Goal: Obtain resource: Download file/media

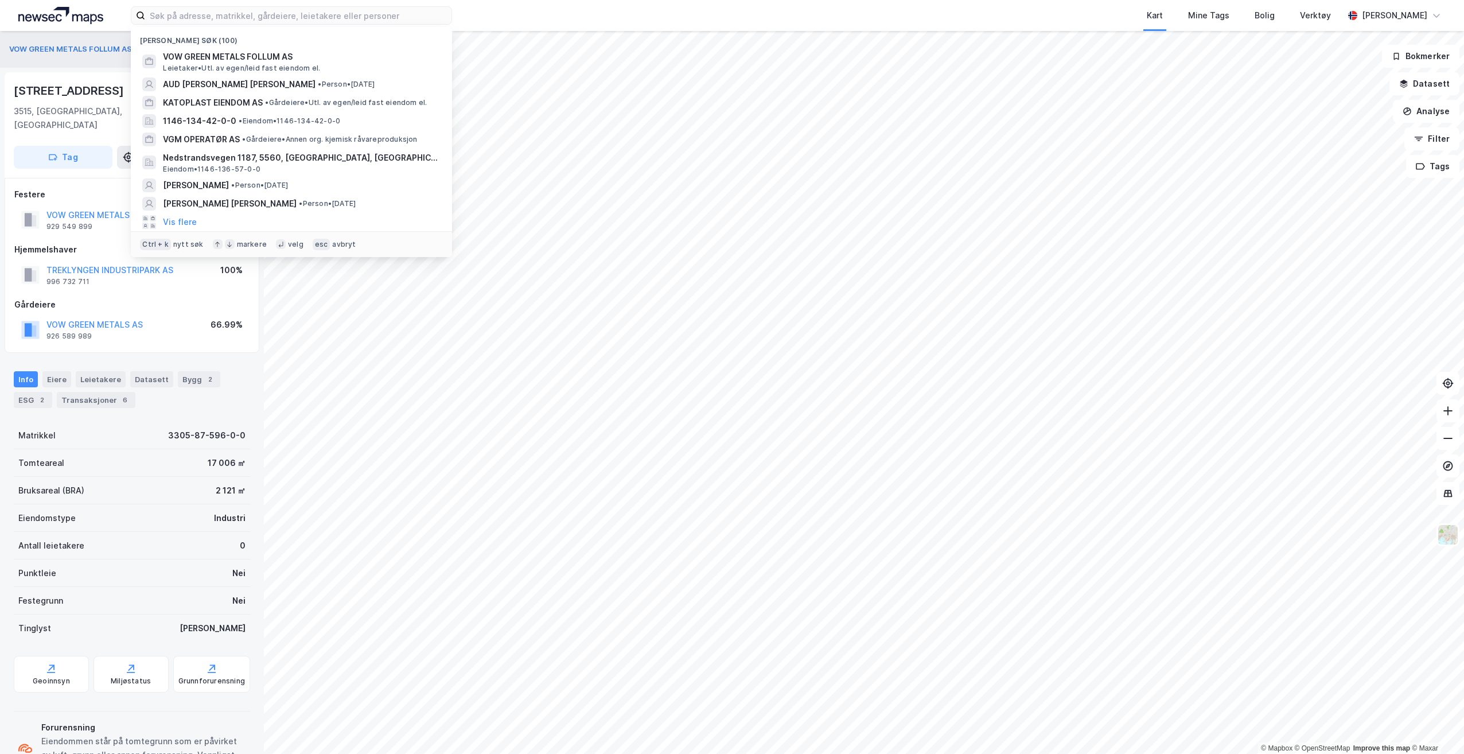
click at [281, 17] on input at bounding box center [298, 15] width 306 height 17
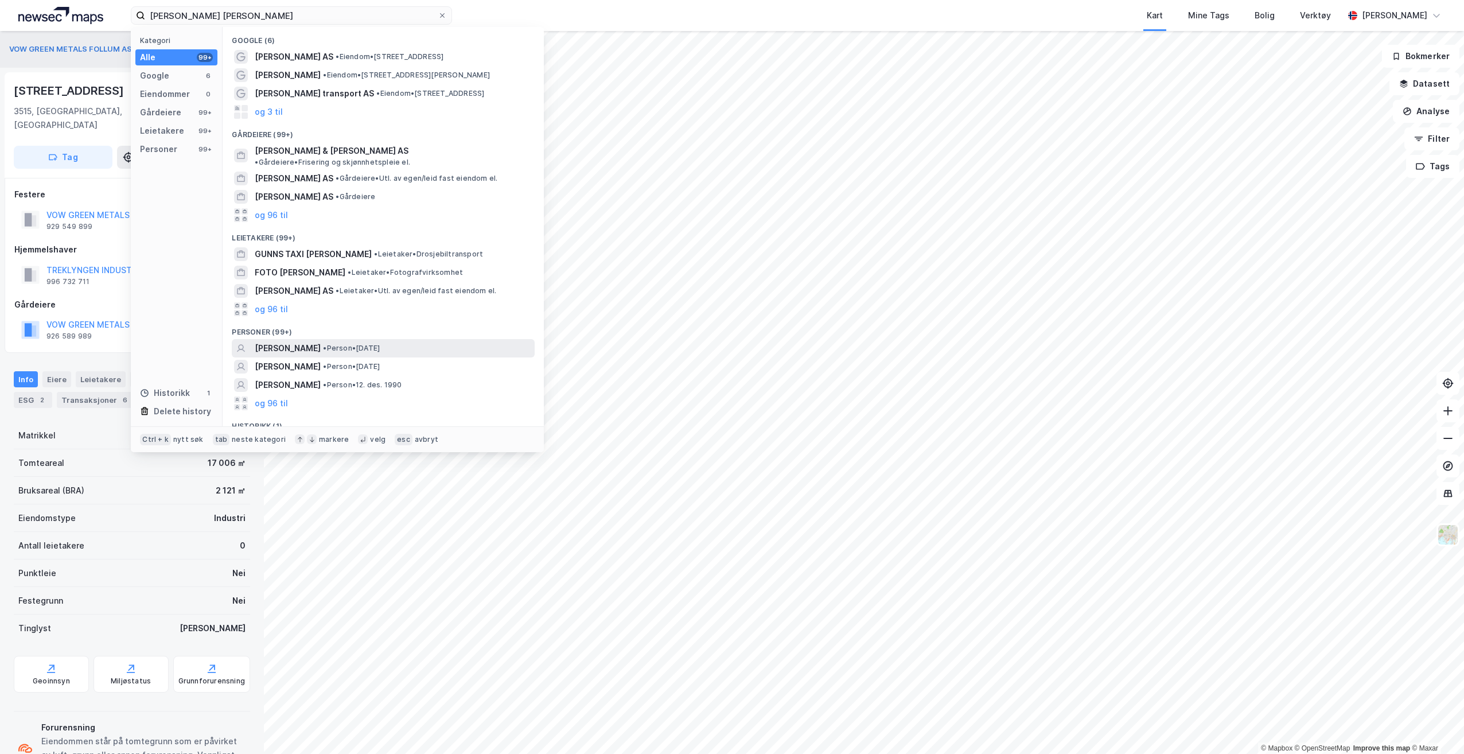
click at [380, 344] on span "• Person • [DATE]" at bounding box center [351, 348] width 57 height 9
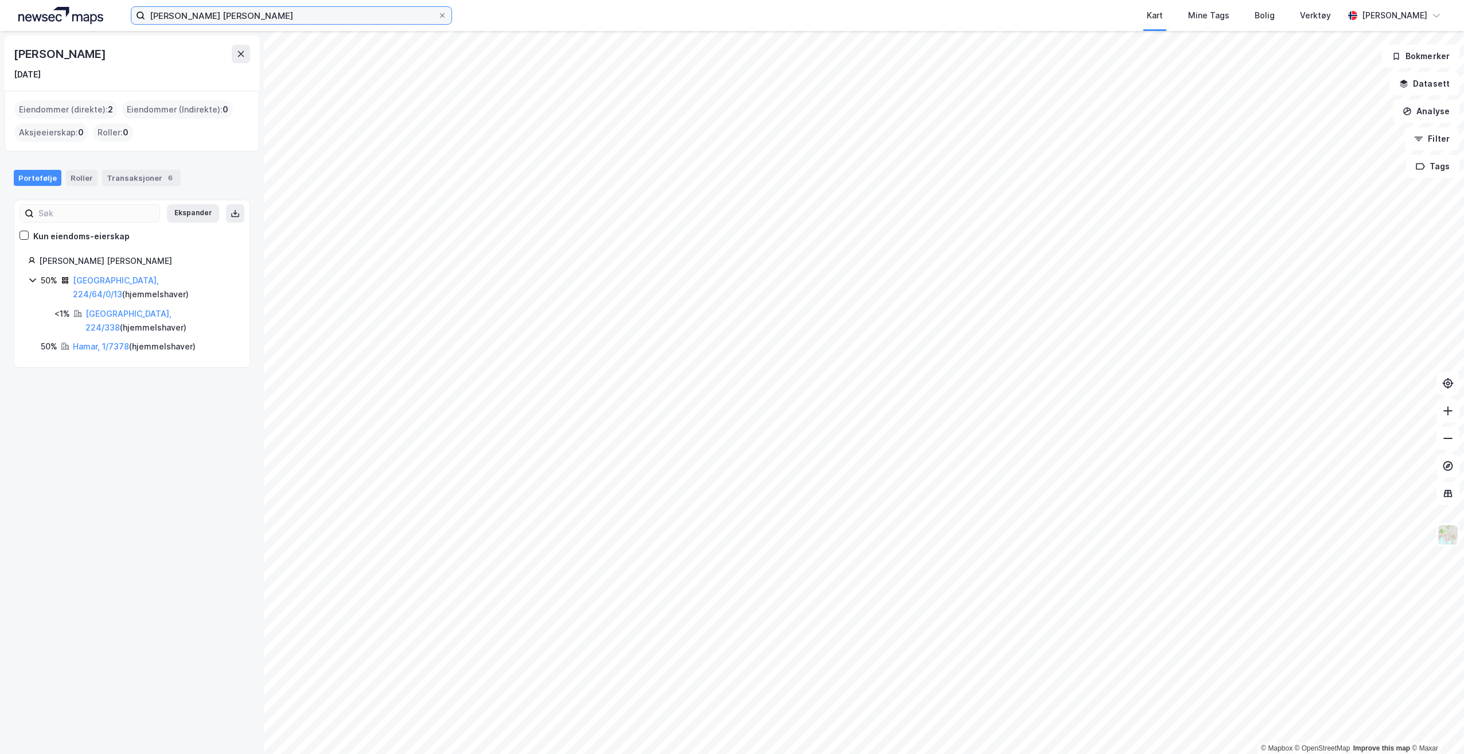
click at [219, 19] on input "[PERSON_NAME] [PERSON_NAME]" at bounding box center [291, 15] width 293 height 17
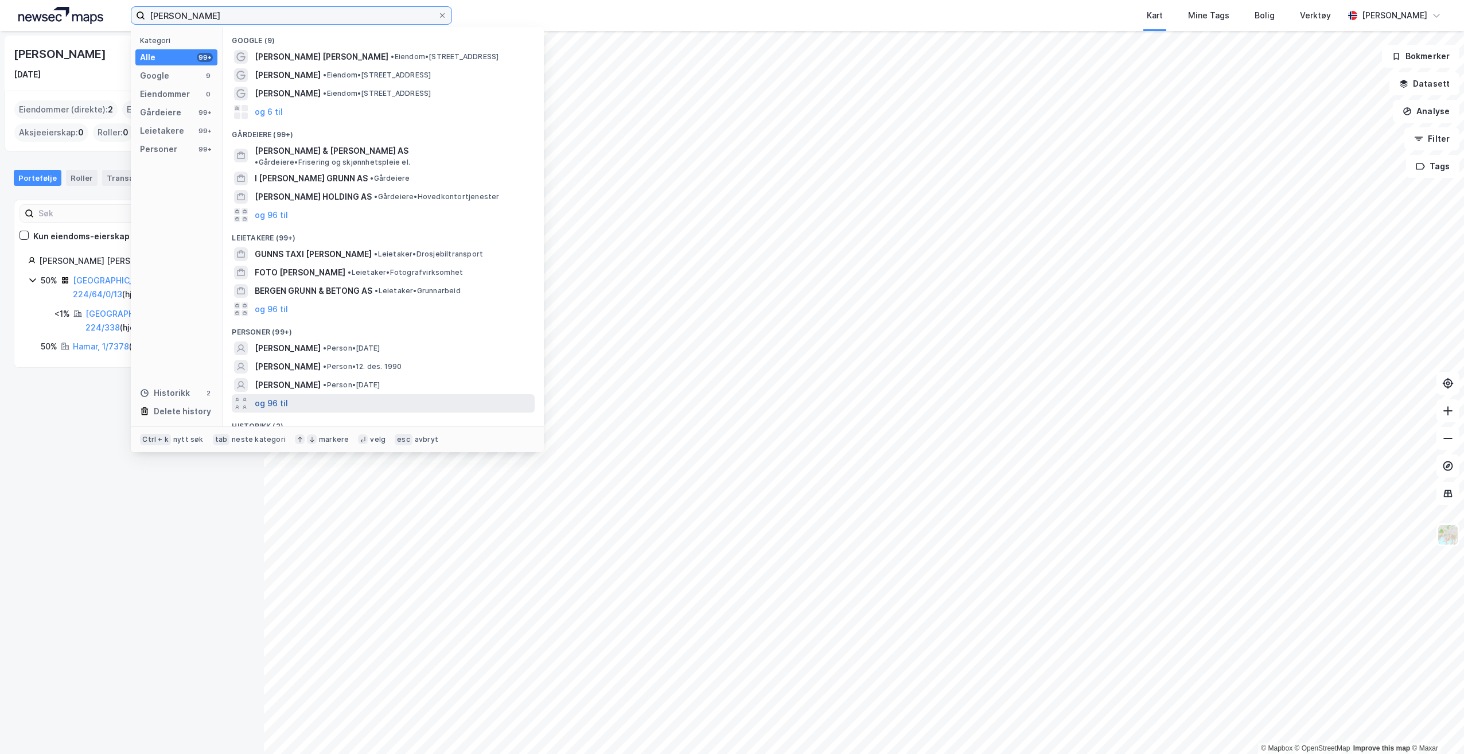
type input "[PERSON_NAME]"
click at [278, 396] on button "og 96 til" at bounding box center [271, 403] width 33 height 14
click at [354, 488] on span "[PERSON_NAME] [PERSON_NAME]" at bounding box center [322, 495] width 134 height 14
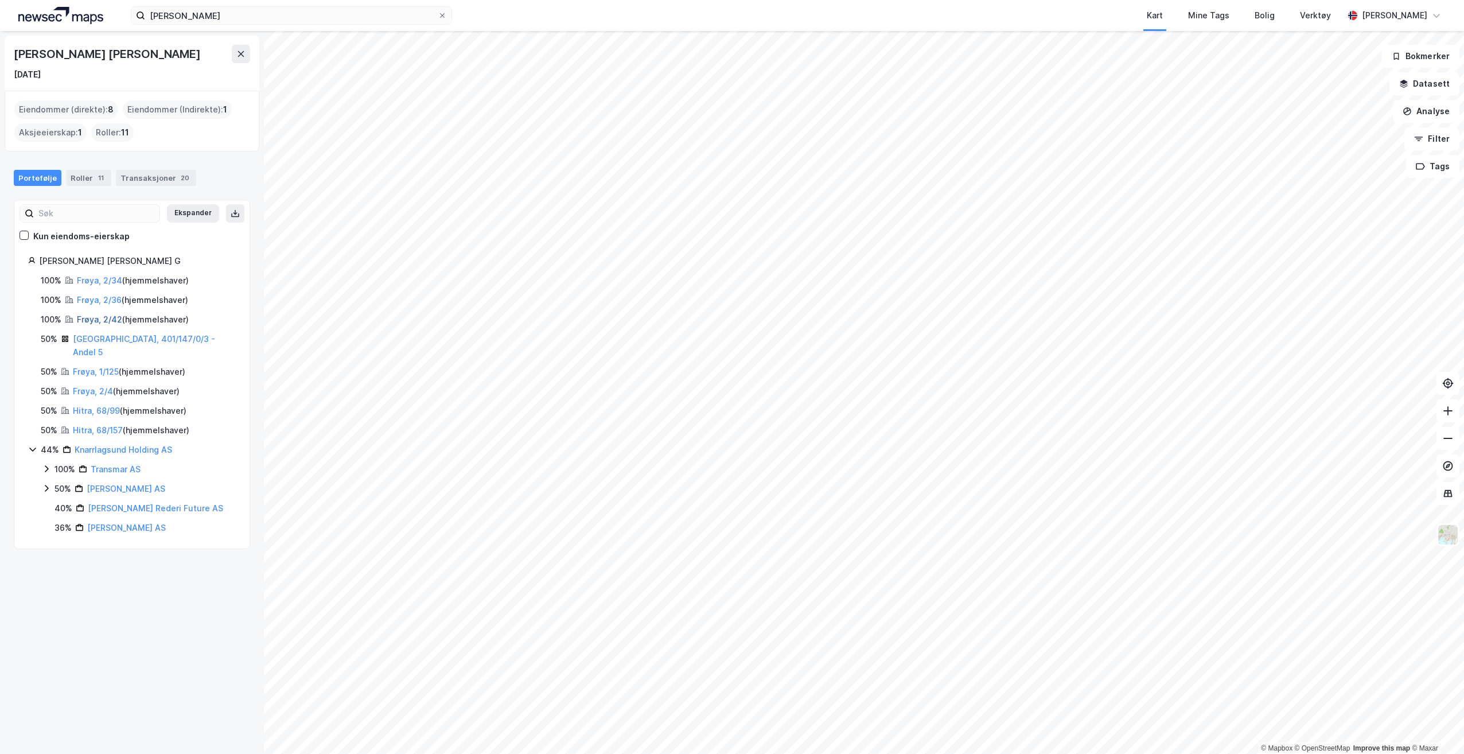
click at [89, 317] on link "Frøya, 2/42" at bounding box center [99, 319] width 45 height 10
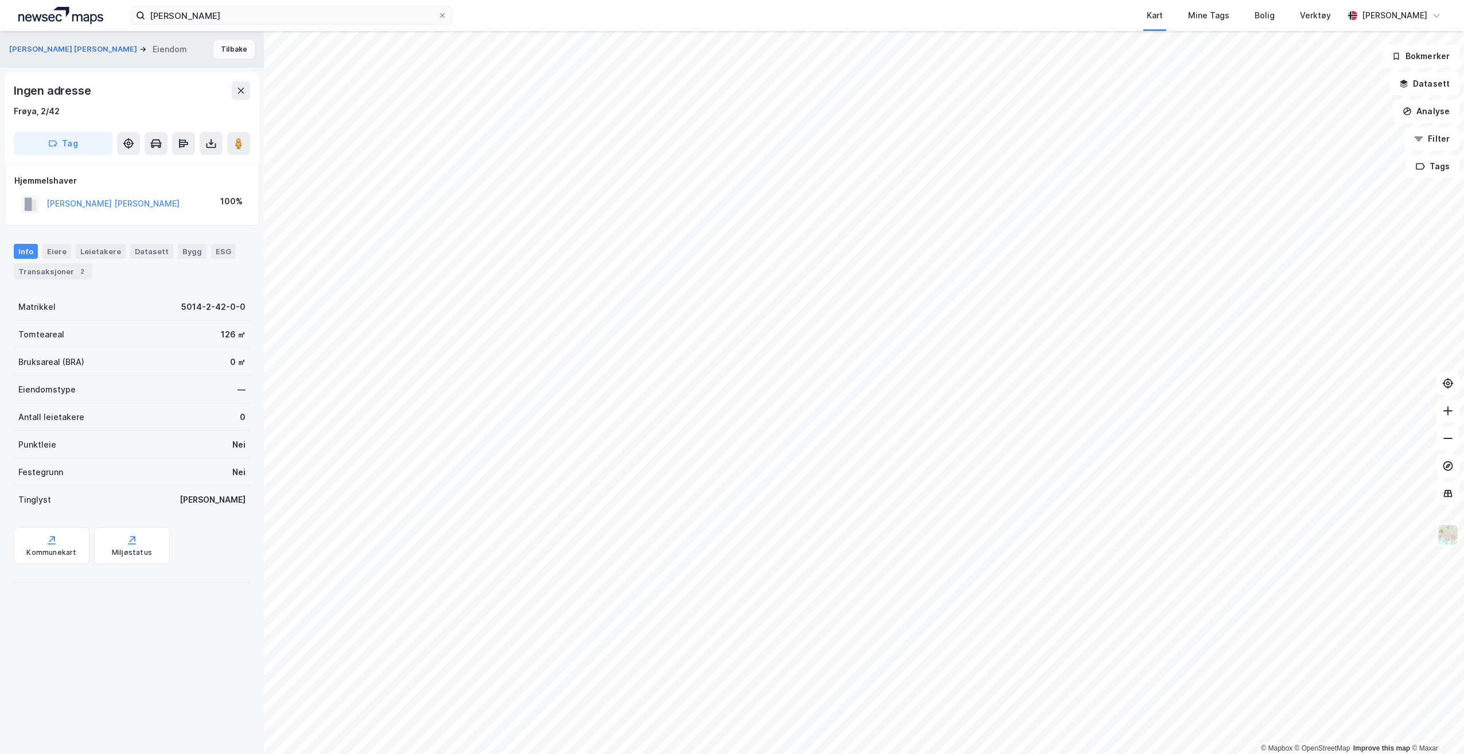
click at [227, 48] on button "Tilbake" at bounding box center [233, 49] width 41 height 18
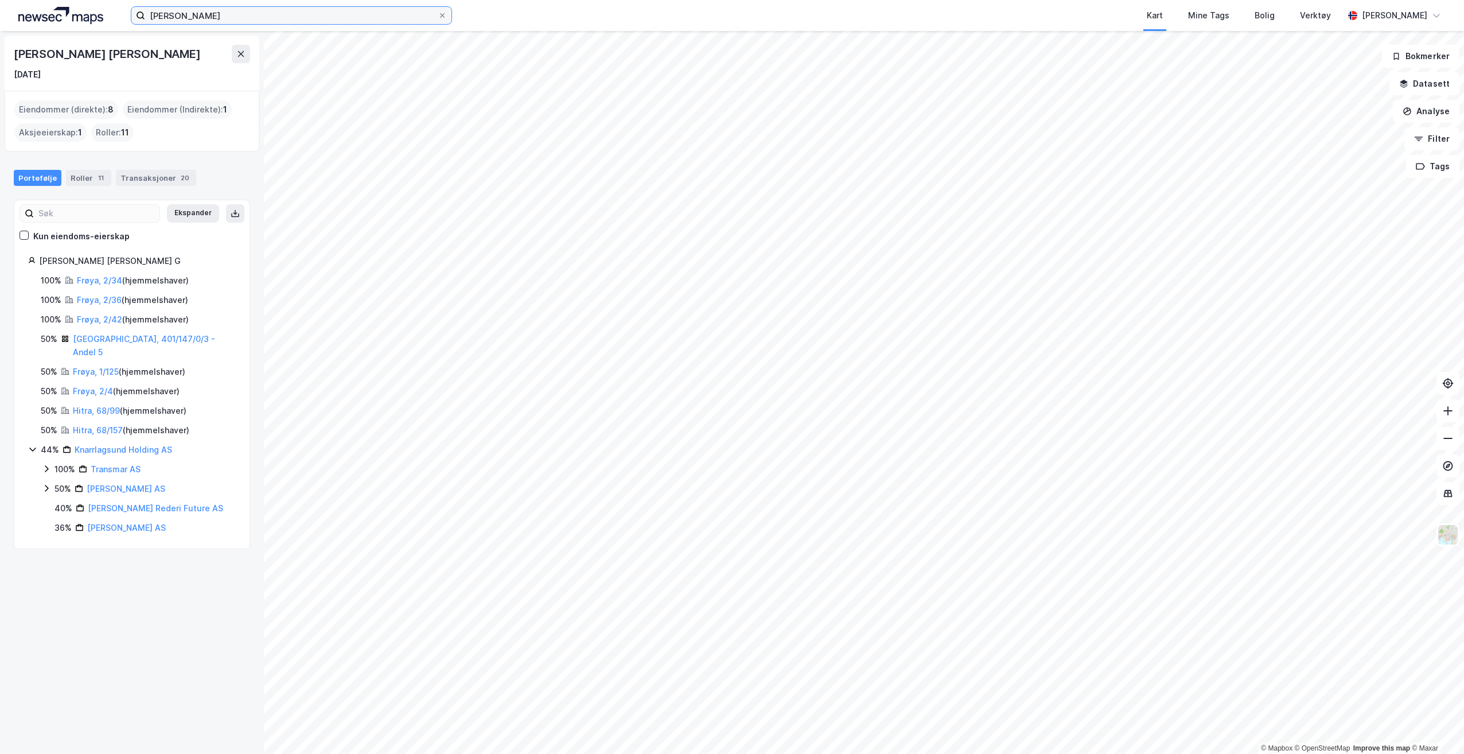
click at [232, 16] on input "[PERSON_NAME]" at bounding box center [291, 15] width 293 height 17
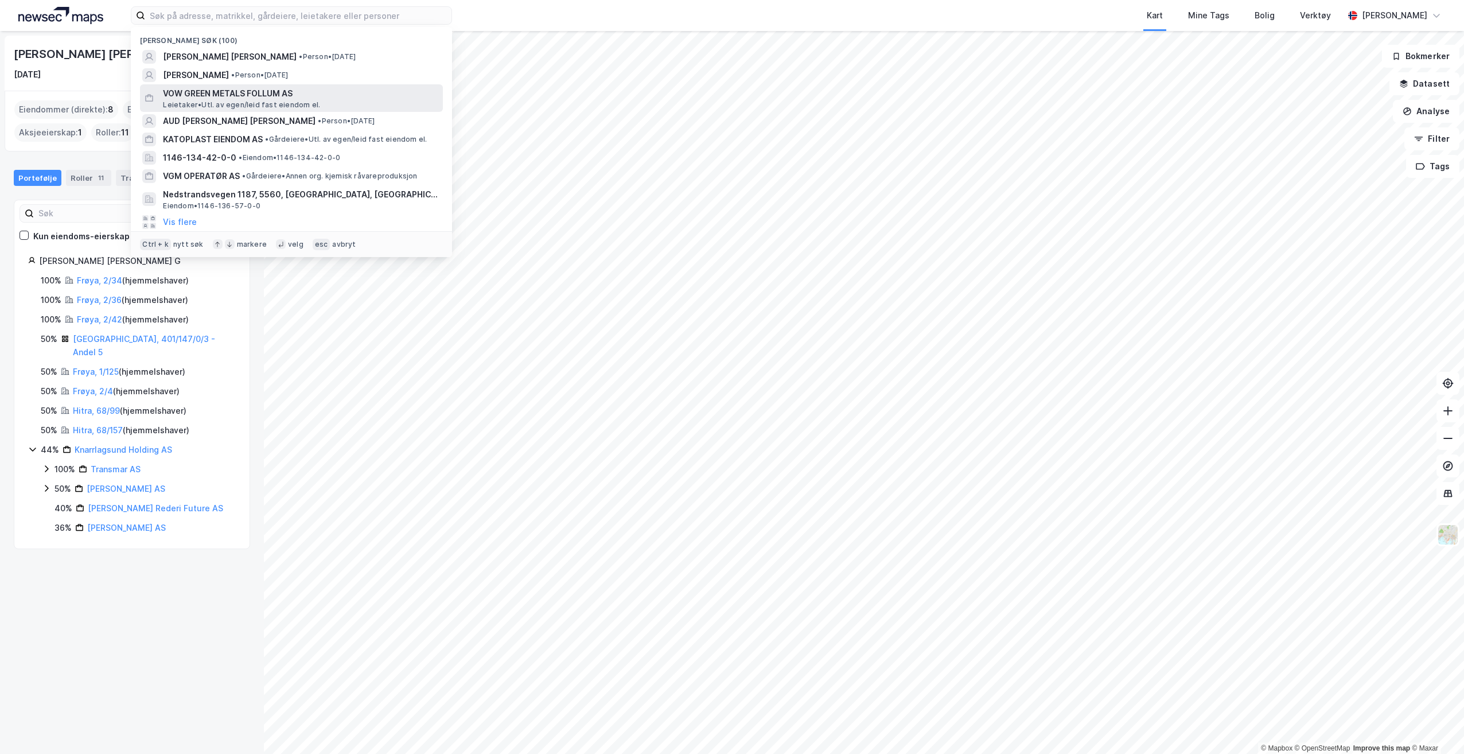
click at [241, 94] on span "VOW GREEN METALS FOLLUM AS" at bounding box center [300, 94] width 275 height 14
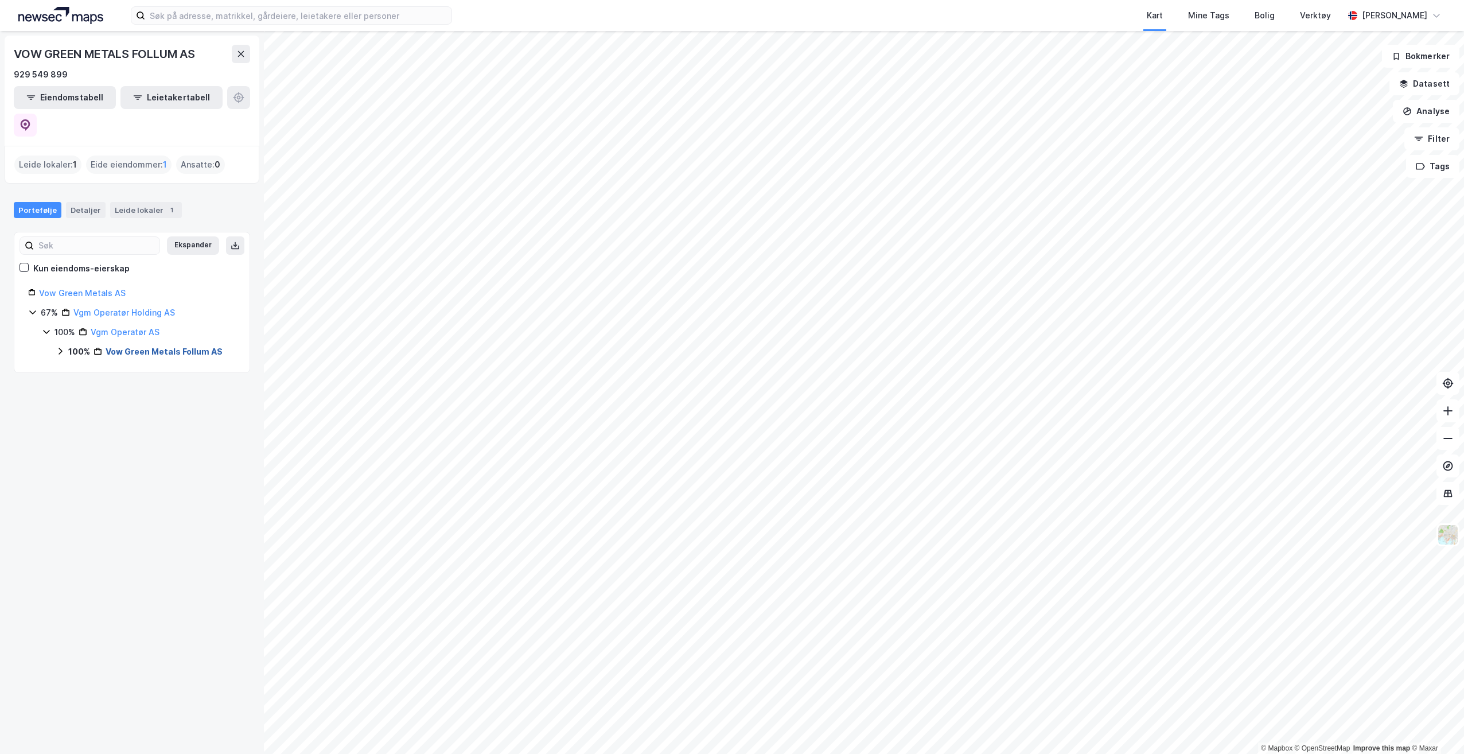
click at [124, 347] on link "Vow Green Metals Follum AS" at bounding box center [164, 352] width 117 height 10
click at [147, 366] on link "Ringerike, 87/596" at bounding box center [153, 371] width 70 height 10
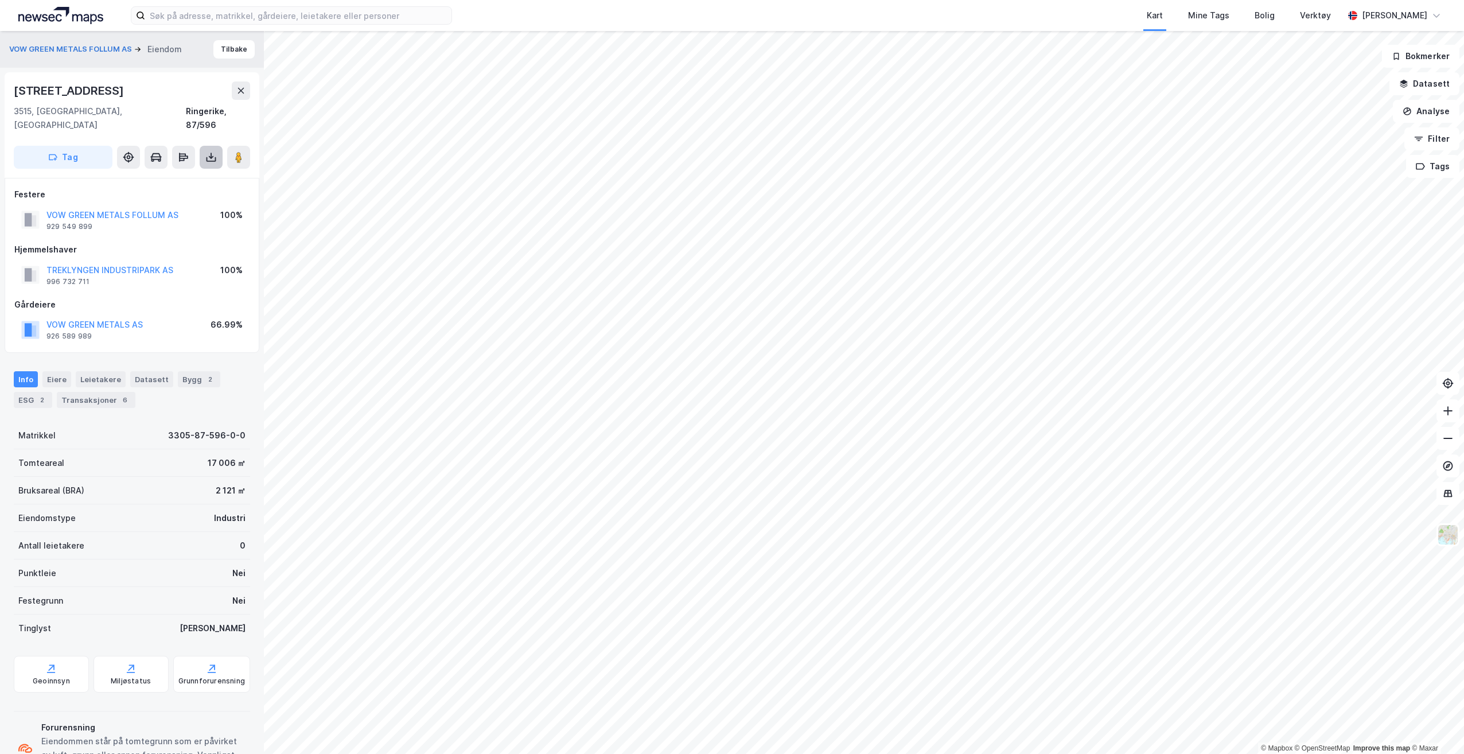
click at [208, 150] on button at bounding box center [211, 157] width 23 height 23
click at [188, 176] on div "Last ned grunnbok" at bounding box center [154, 180] width 67 height 9
